Goal: Task Accomplishment & Management: Use online tool/utility

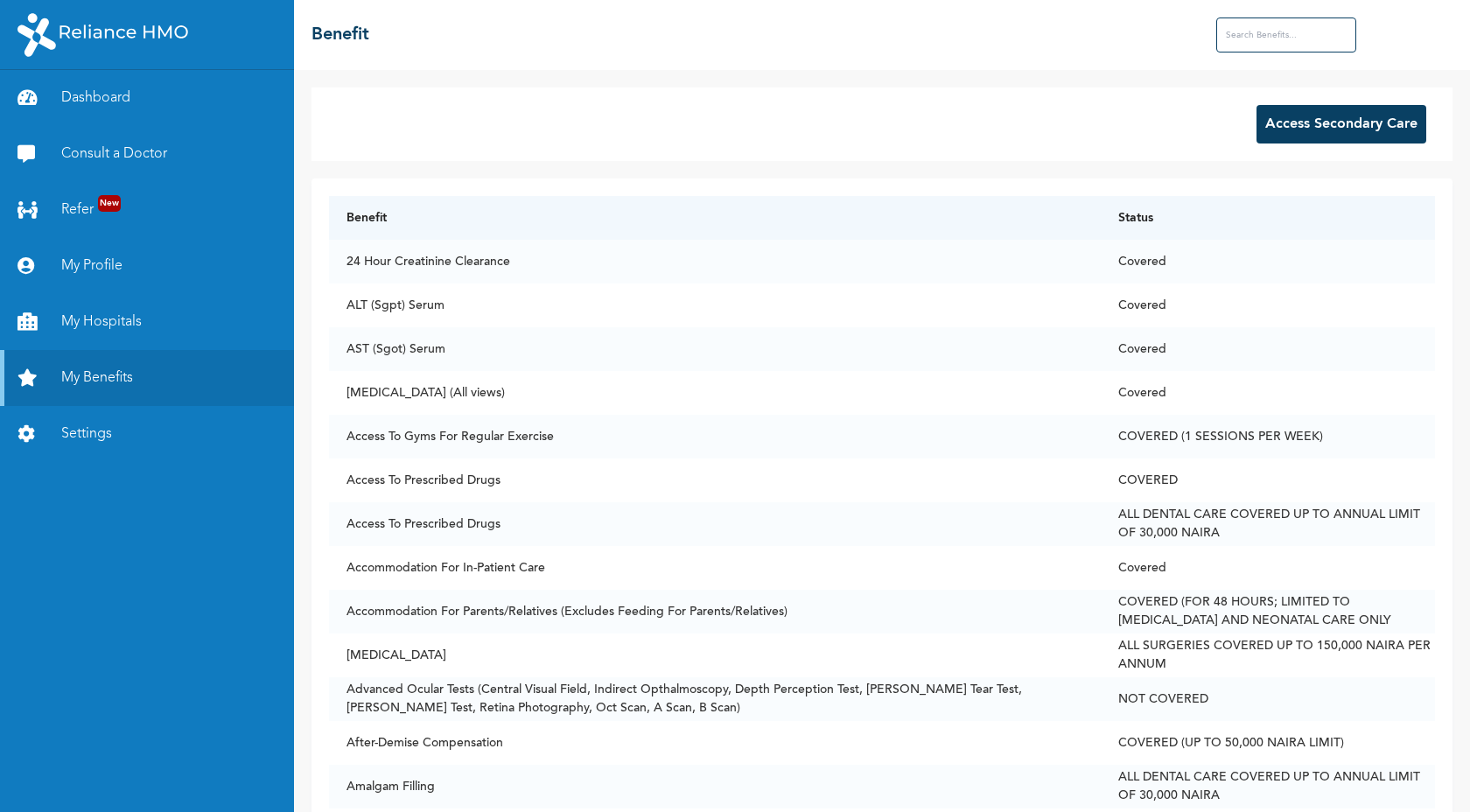
click at [1383, 106] on button "Access Secondary Care" at bounding box center [1341, 124] width 169 height 39
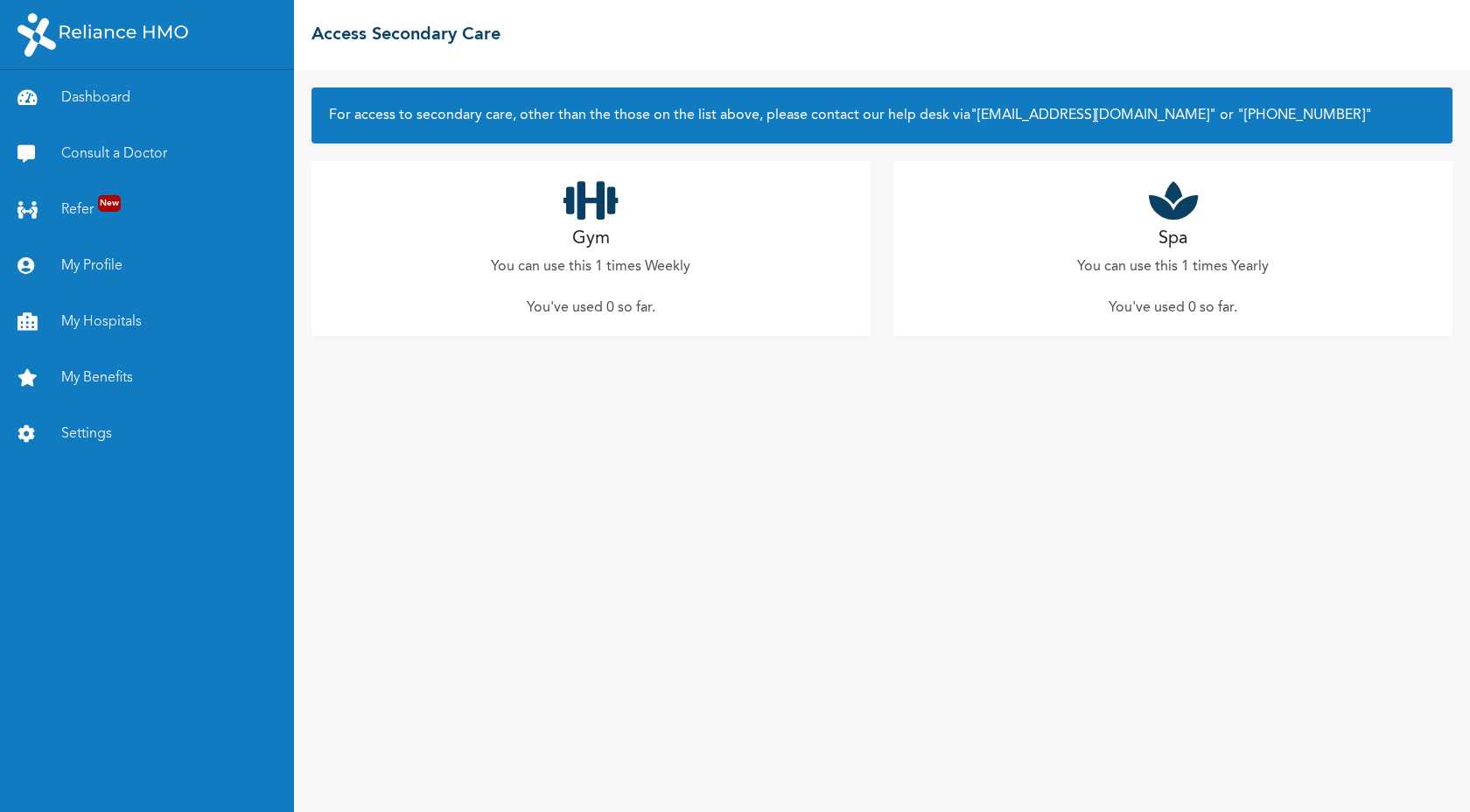
click at [771, 234] on div "Gym You can use this 1 times Weekly You've used 0 so far ." at bounding box center [591, 248] width 559 height 175
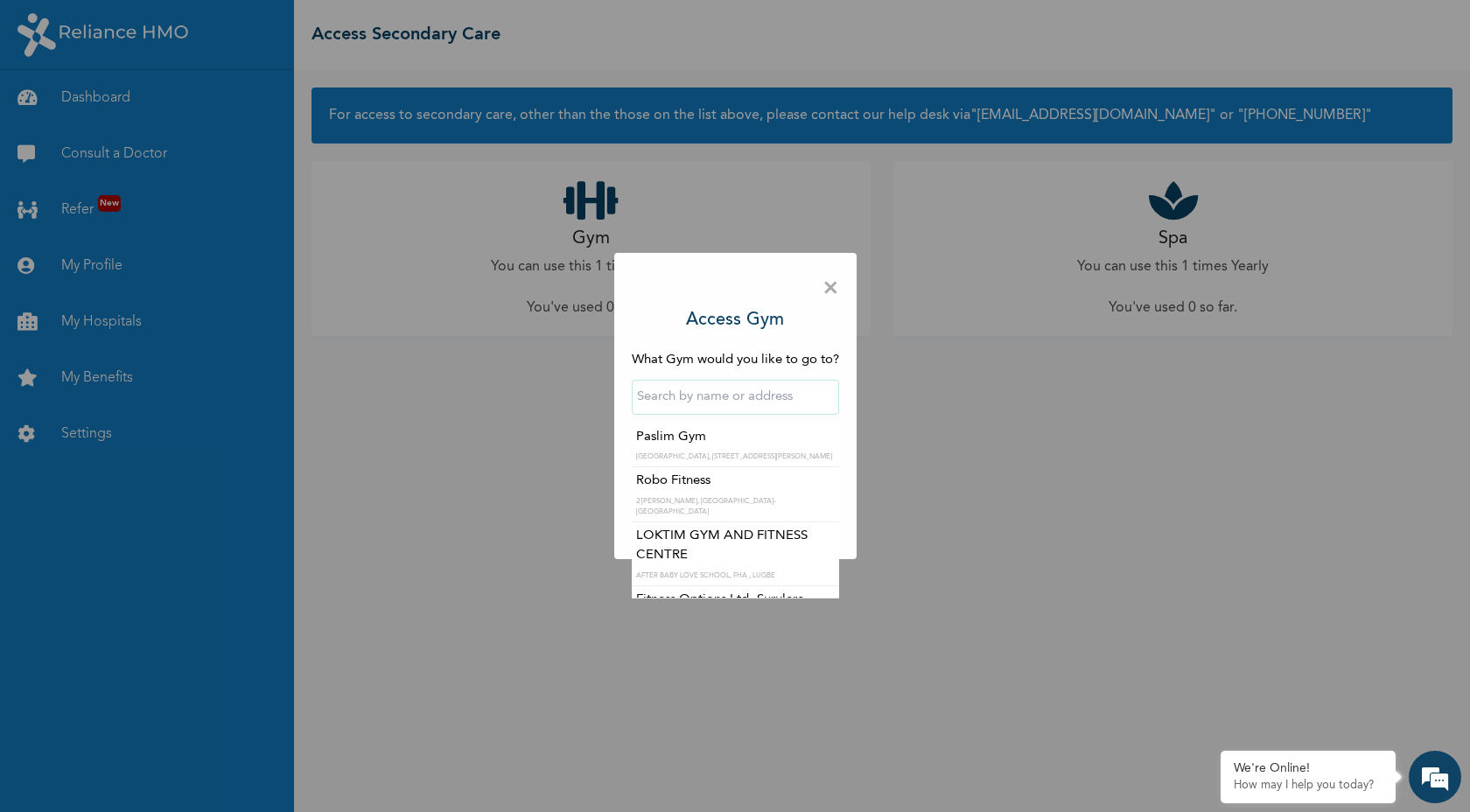
click at [716, 389] on input "text" at bounding box center [735, 397] width 207 height 35
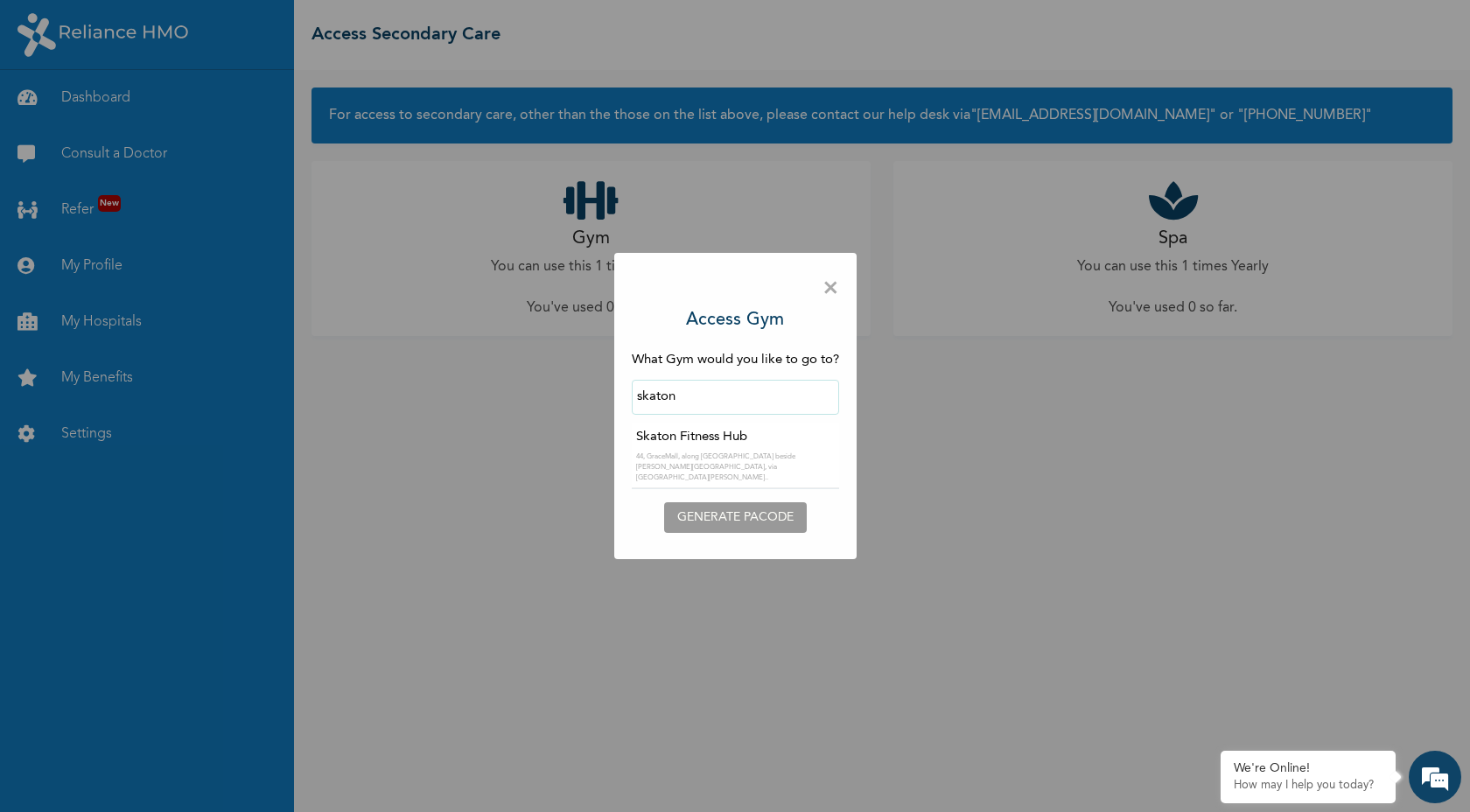
type input "Skaton Fitness Hub"
click at [702, 464] on input "text" at bounding box center [735, 449] width 207 height 35
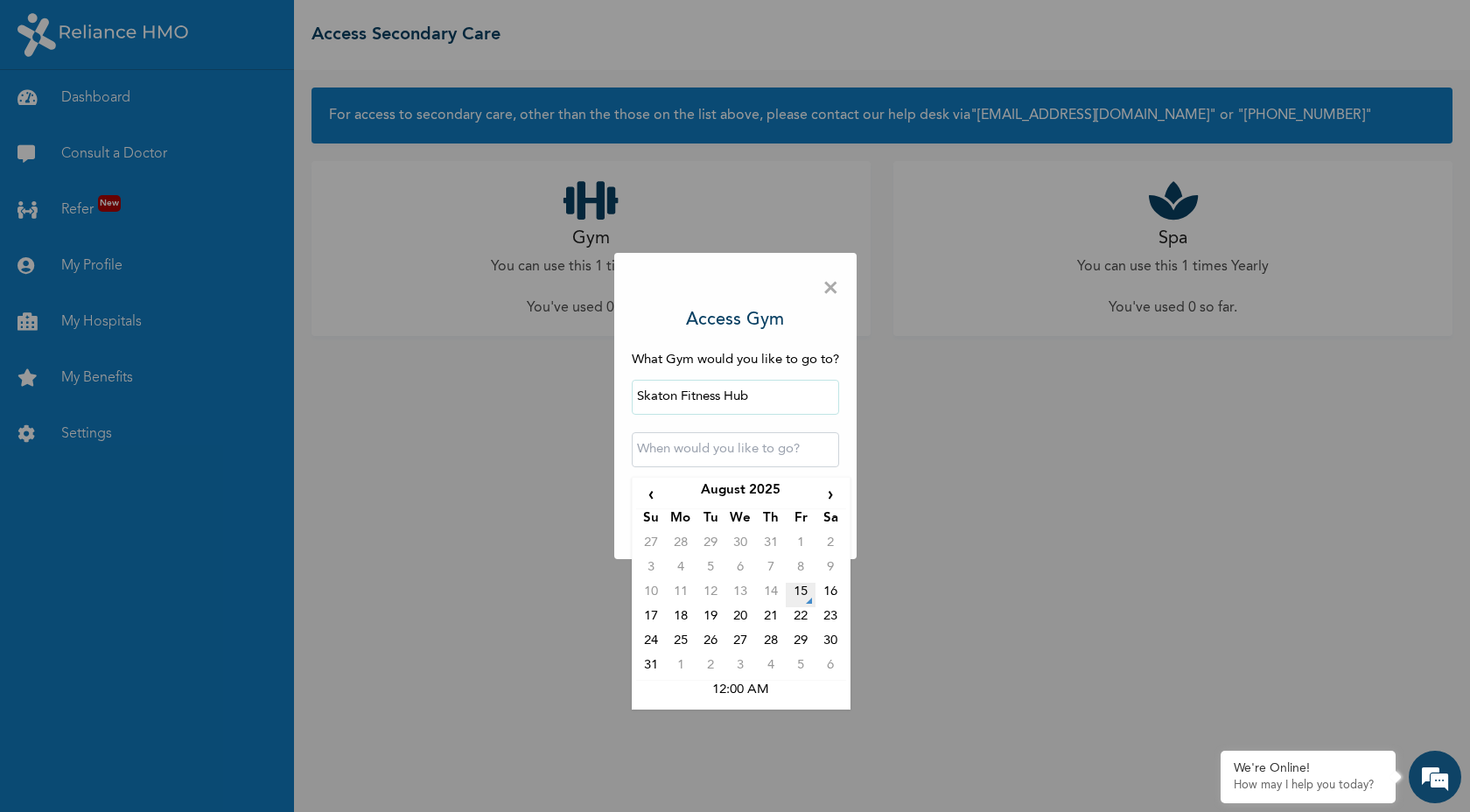
click at [798, 586] on td "15" at bounding box center [801, 594] width 30 height 24
type input "[DATE] 12:00 AM"
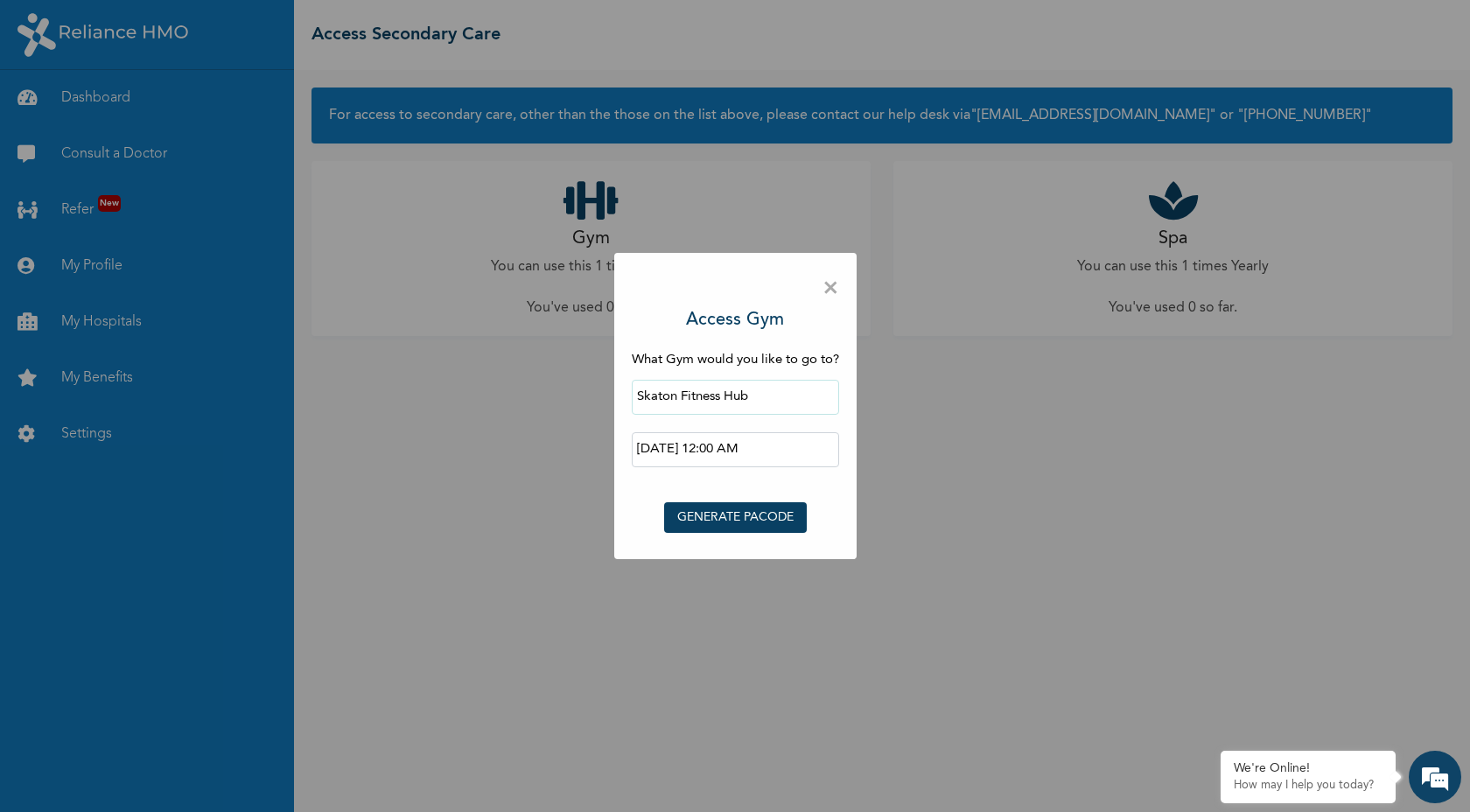
click at [750, 526] on button "GENERATE PACODE" at bounding box center [735, 518] width 142 height 31
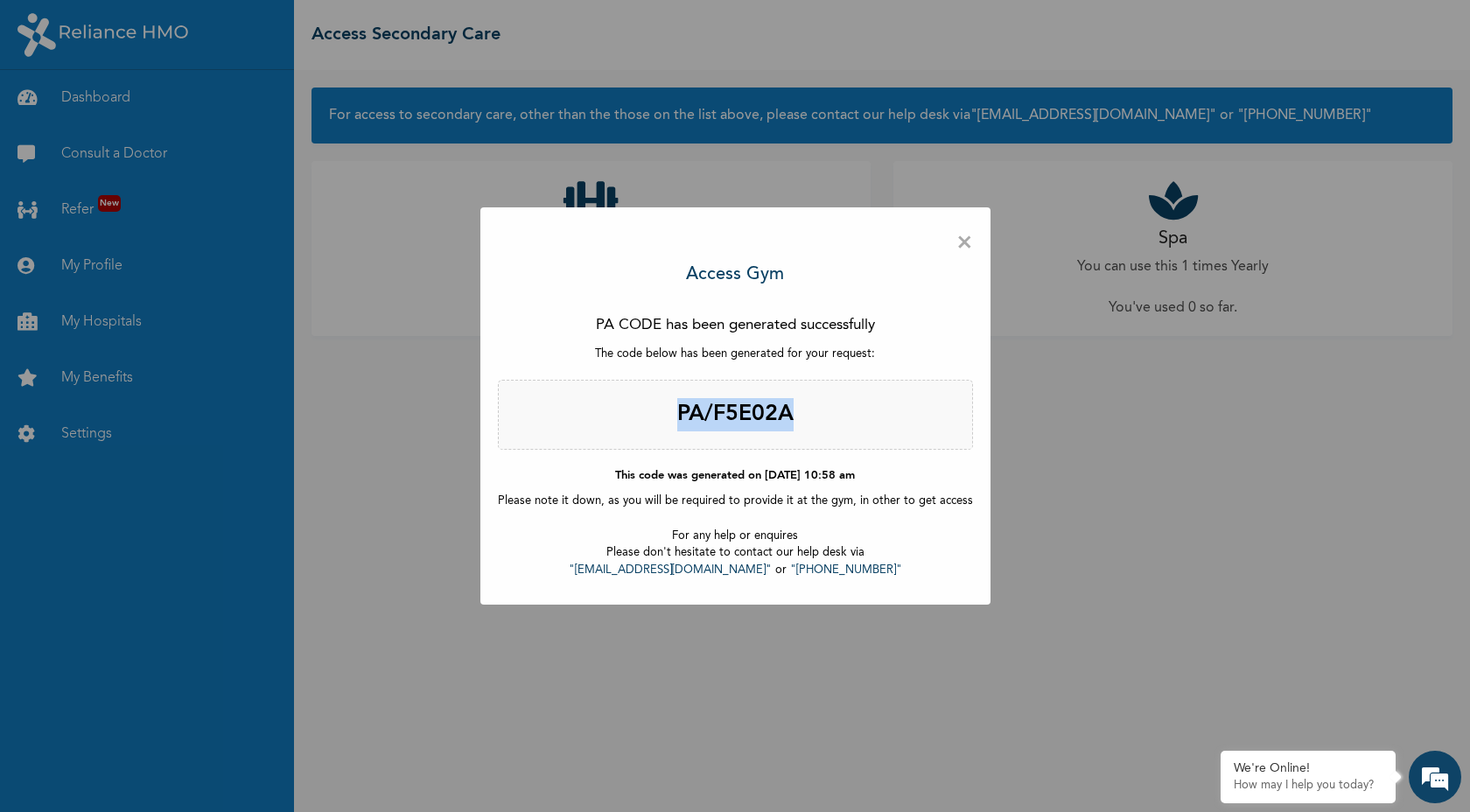
drag, startPoint x: 822, startPoint y: 409, endPoint x: 622, endPoint y: 424, distance: 200.6
click at [622, 424] on h2 "PA/F5E02A" at bounding box center [735, 414] width 475 height 70
copy h2 "PA/F5E02A"
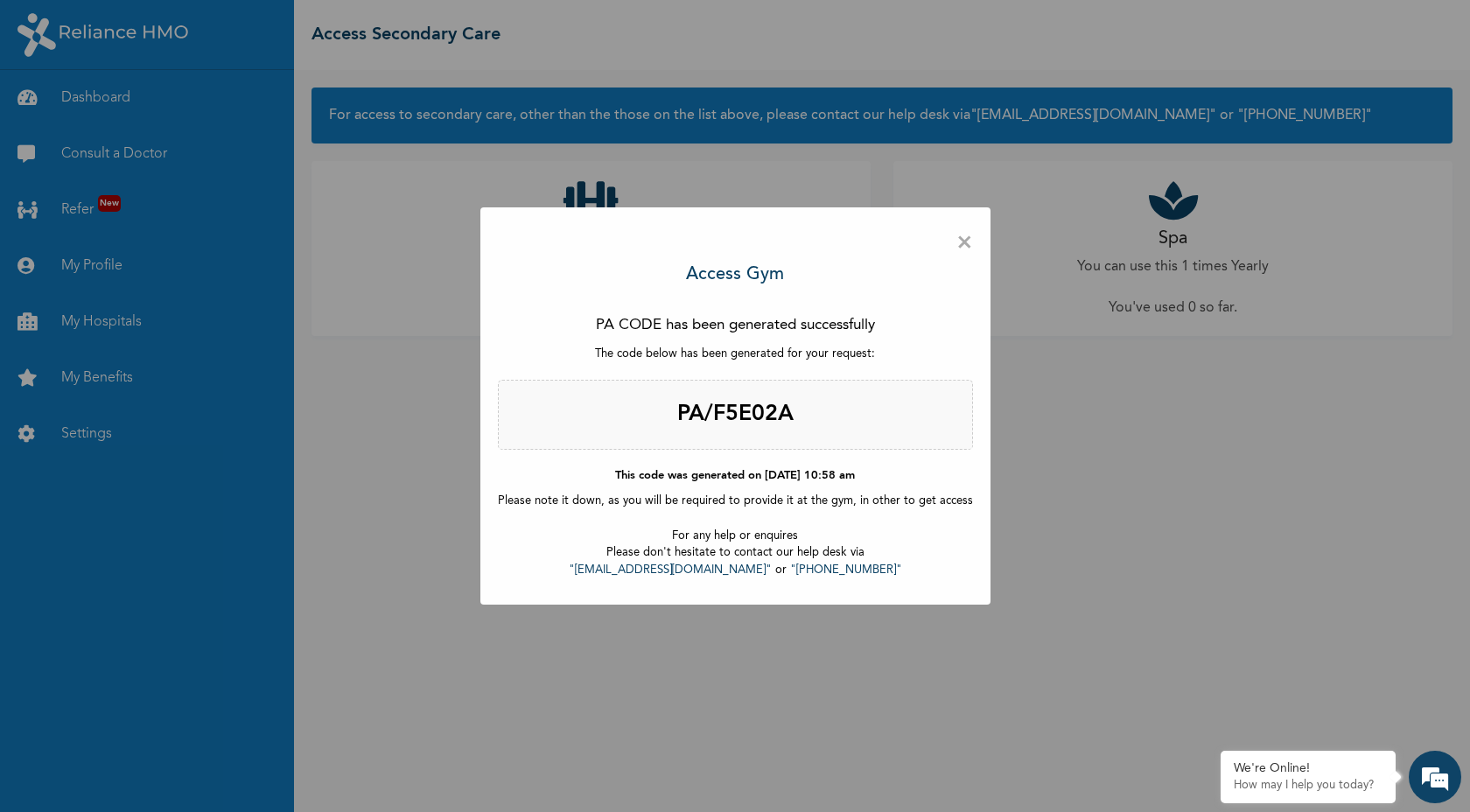
click at [468, 229] on div "× Access Gym PA CODE has been generated successfully The code below has been ge…" at bounding box center [735, 406] width 1470 height 812
